Goal: Check status: Check status

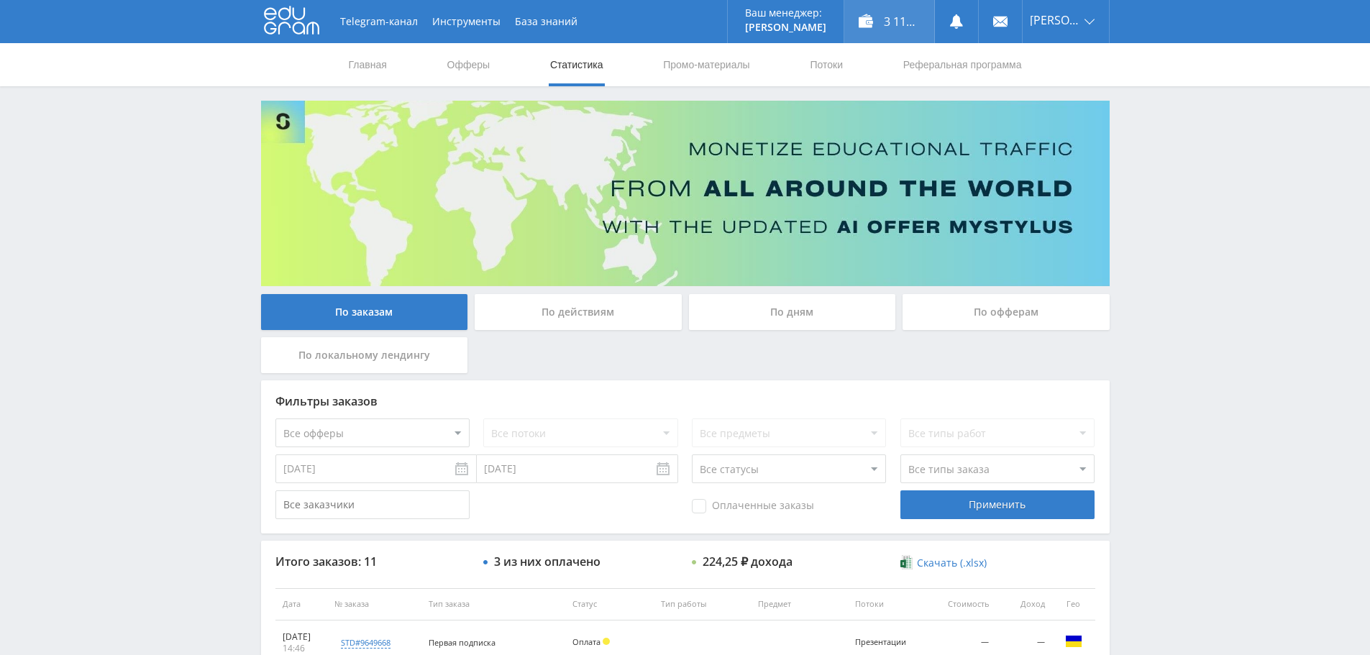
click at [910, 23] on div "3 117,25 ₽" at bounding box center [889, 21] width 90 height 43
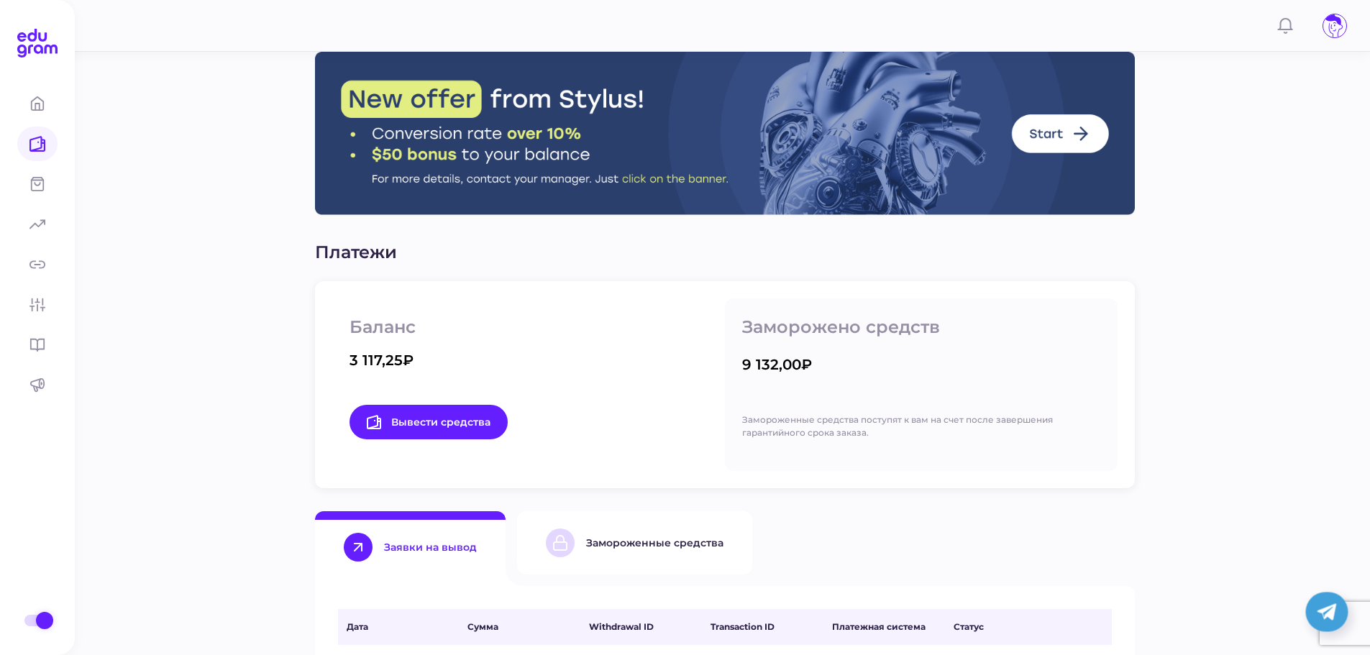
click at [702, 551] on div "Замороженные средства" at bounding box center [635, 542] width 178 height 29
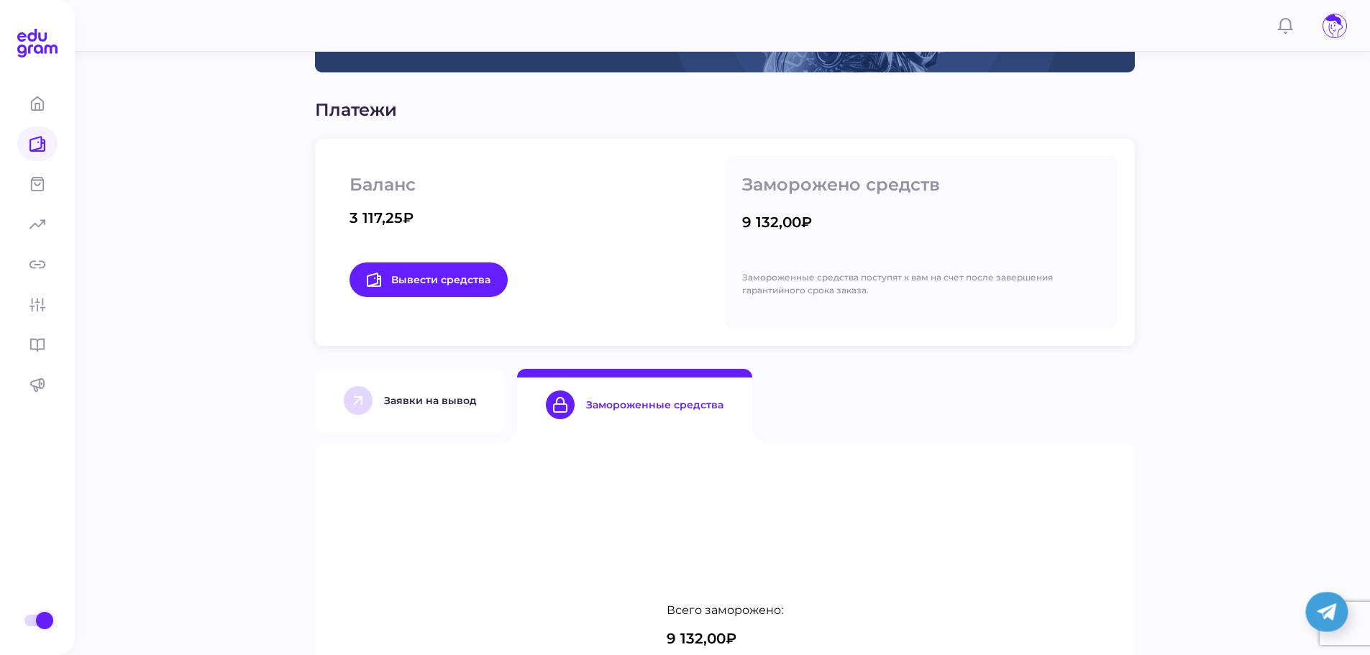
scroll to position [144, 0]
